Goal: Find specific page/section: Find specific page/section

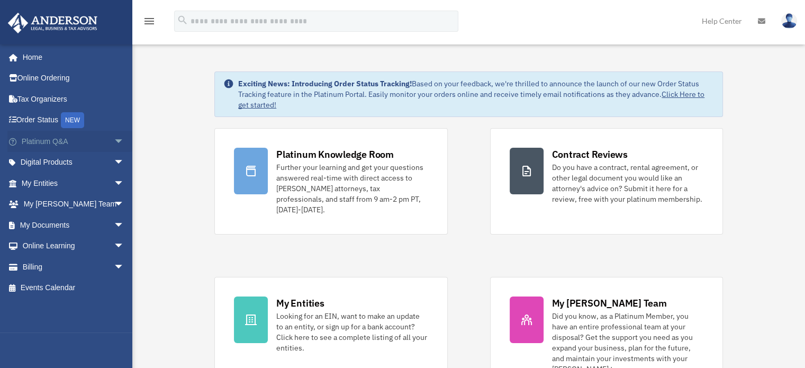
click at [57, 139] on link "Platinum Q&A arrow_drop_down" at bounding box center [73, 141] width 133 height 21
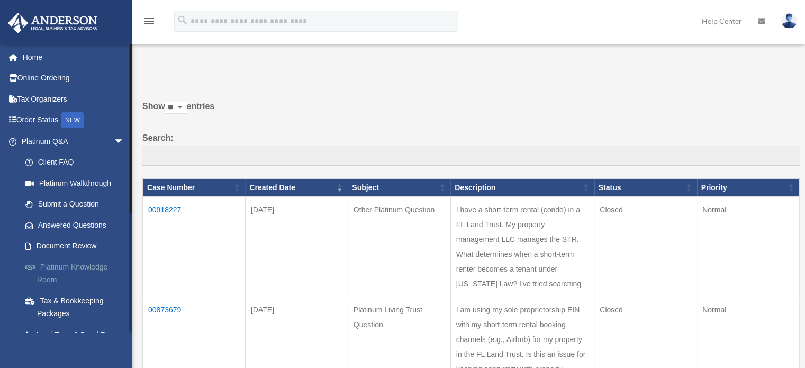
click at [83, 258] on link "Platinum Knowledge Room" at bounding box center [77, 273] width 125 height 34
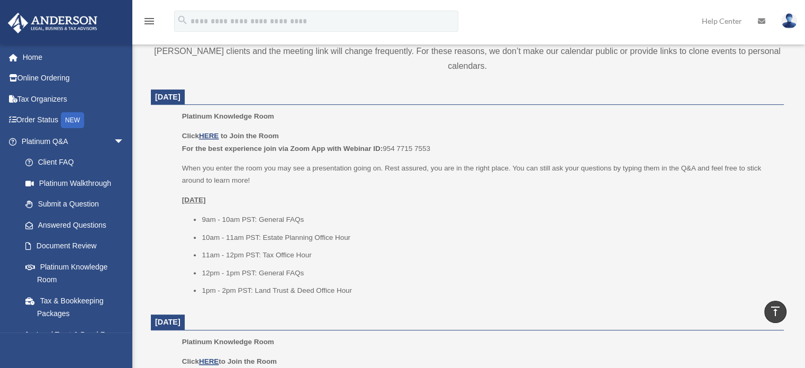
scroll to position [390, 0]
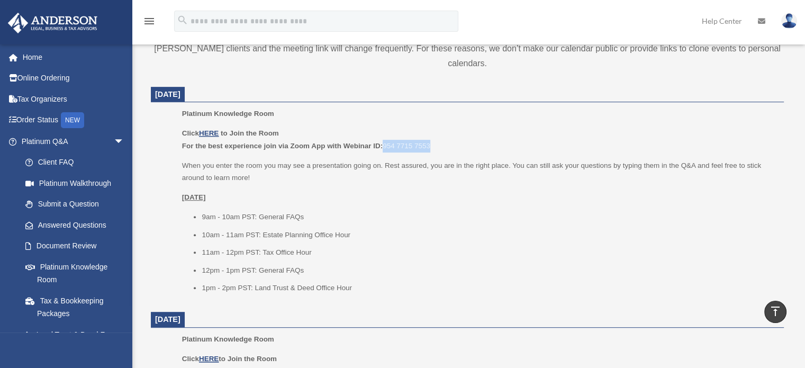
drag, startPoint x: 385, startPoint y: 143, endPoint x: 432, endPoint y: 141, distance: 46.6
click at [432, 141] on p "Click HERE to Join the Room For the best experience join via Zoom App with Webi…" at bounding box center [479, 139] width 594 height 25
copy p "954 7715 7553"
